Goal: Information Seeking & Learning: Learn about a topic

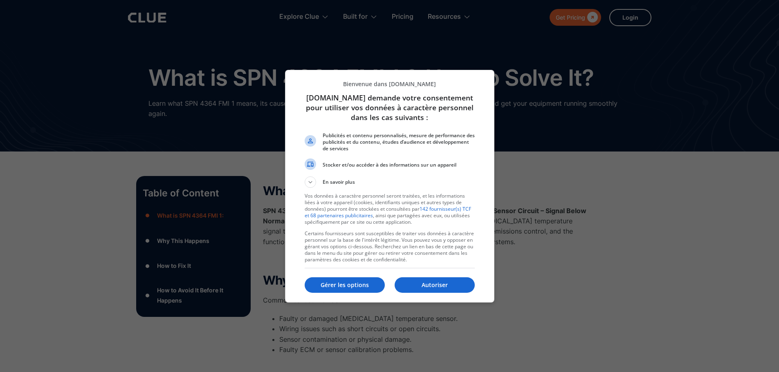
scroll to position [6, 0]
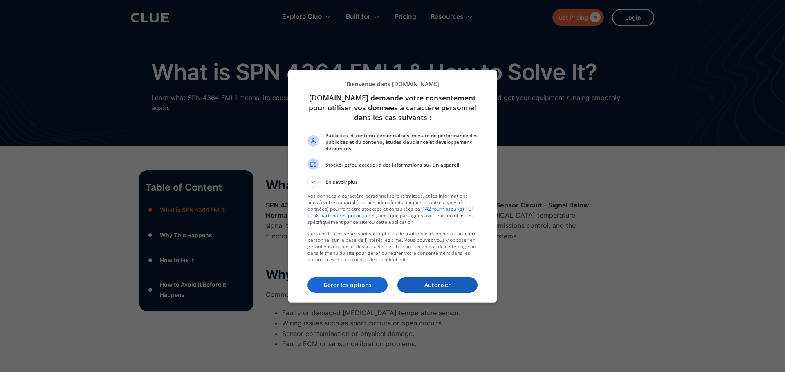
click at [430, 283] on p "Autoriser" at bounding box center [437, 285] width 80 height 8
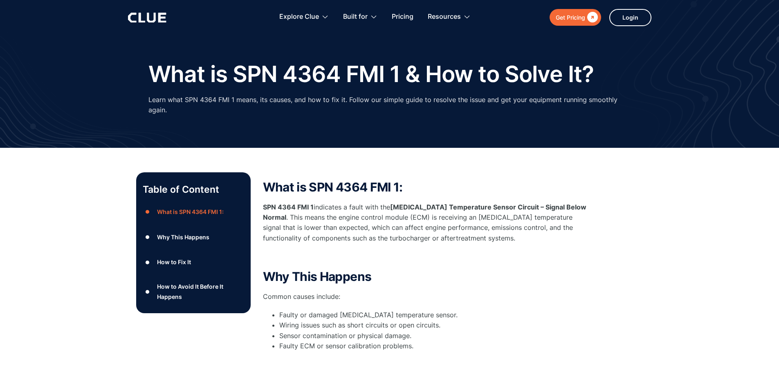
scroll to position [0, 0]
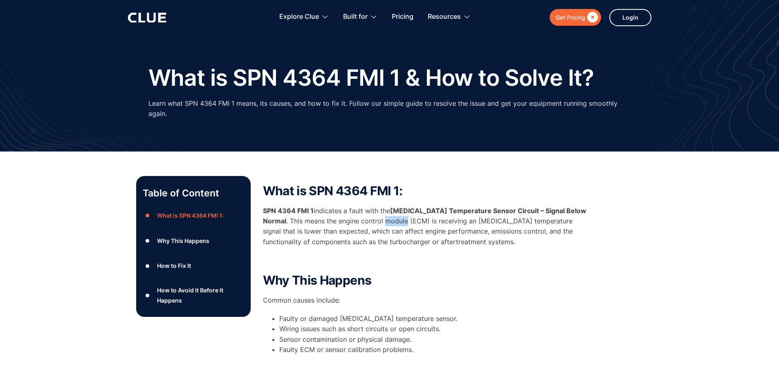
drag, startPoint x: 386, startPoint y: 221, endPoint x: 406, endPoint y: 221, distance: 20.0
click at [406, 221] on p "SPN 4364 FMI 1 indicates a fault with the [MEDICAL_DATA] Temperature Sensor Cir…" at bounding box center [426, 226] width 327 height 41
drag, startPoint x: 386, startPoint y: 220, endPoint x: 406, endPoint y: 221, distance: 19.6
click at [406, 221] on p "SPN 4364 FMI 1 indicates a fault with the [MEDICAL_DATA] Temperature Sensor Cir…" at bounding box center [426, 226] width 327 height 41
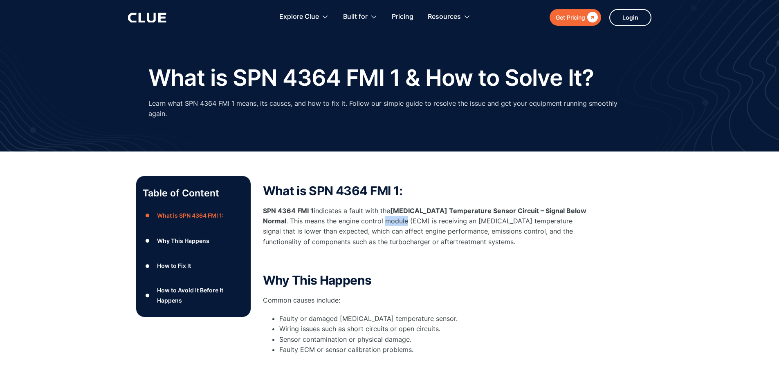
click at [406, 221] on p "SPN 4364 FMI 1 indicates a fault with the [MEDICAL_DATA] Temperature Sensor Cir…" at bounding box center [426, 226] width 327 height 41
drag, startPoint x: 385, startPoint y: 221, endPoint x: 407, endPoint y: 221, distance: 21.3
click at [407, 221] on p "SPN 4364 FMI 1 indicates a fault with the [MEDICAL_DATA] Temperature Sensor Cir…" at bounding box center [426, 226] width 327 height 41
